Goal: Task Accomplishment & Management: Manage account settings

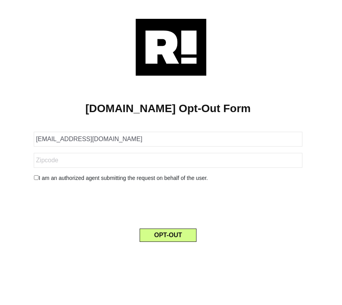
type input "[EMAIL_ADDRESS][DOMAIN_NAME]"
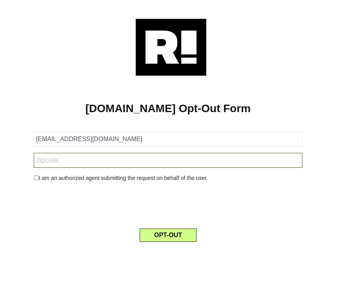
drag, startPoint x: 49, startPoint y: 161, endPoint x: 45, endPoint y: 167, distance: 6.2
click at [49, 161] on input "text" at bounding box center [168, 160] width 268 height 15
paste input "94561"
type input "94561"
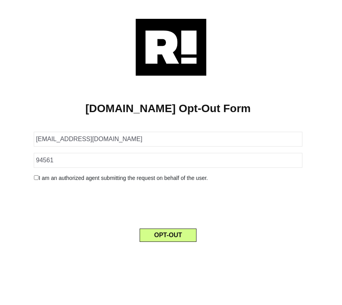
click at [37, 177] on input "checkbox" at bounding box center [36, 177] width 5 height 5
checkbox input "true"
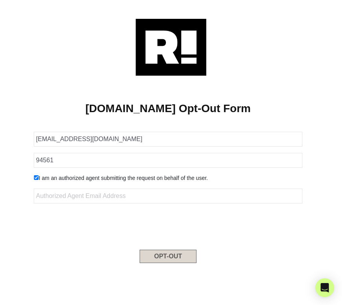
click at [177, 256] on button "OPT-OUT" at bounding box center [167, 256] width 57 height 13
